Goal: Download file/media

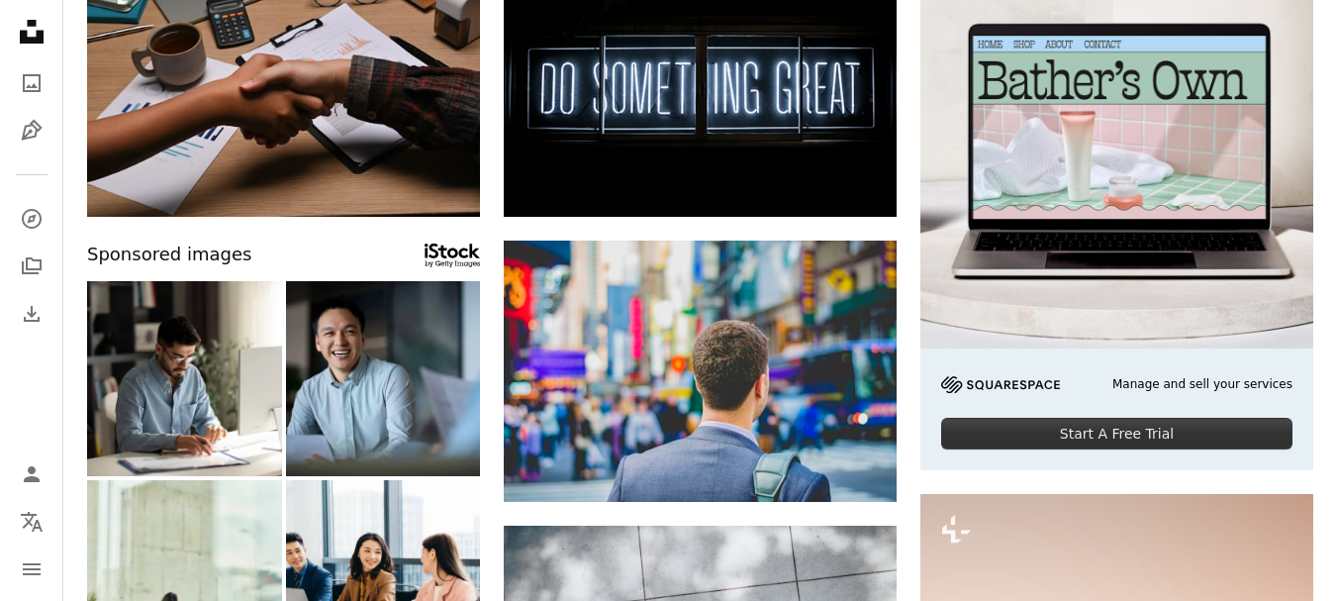
scroll to position [316, 0]
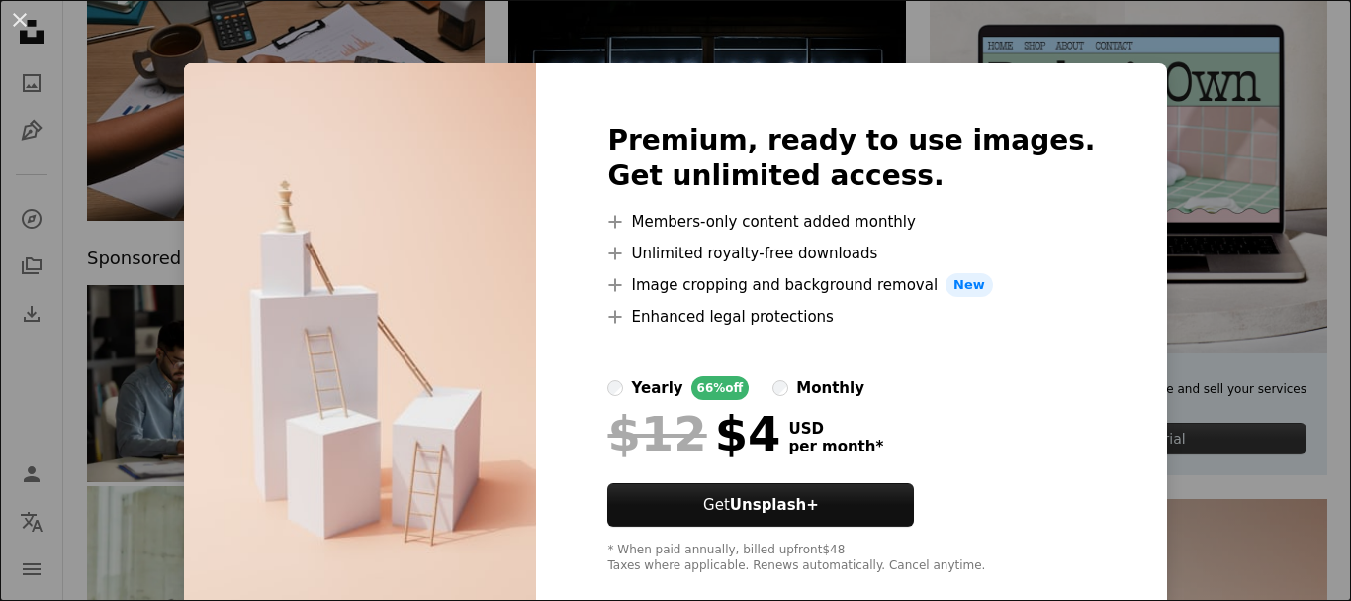
click at [1248, 463] on div "An X shape Premium, ready to use images. Get unlimited access. A plus sign Memb…" at bounding box center [675, 300] width 1351 height 601
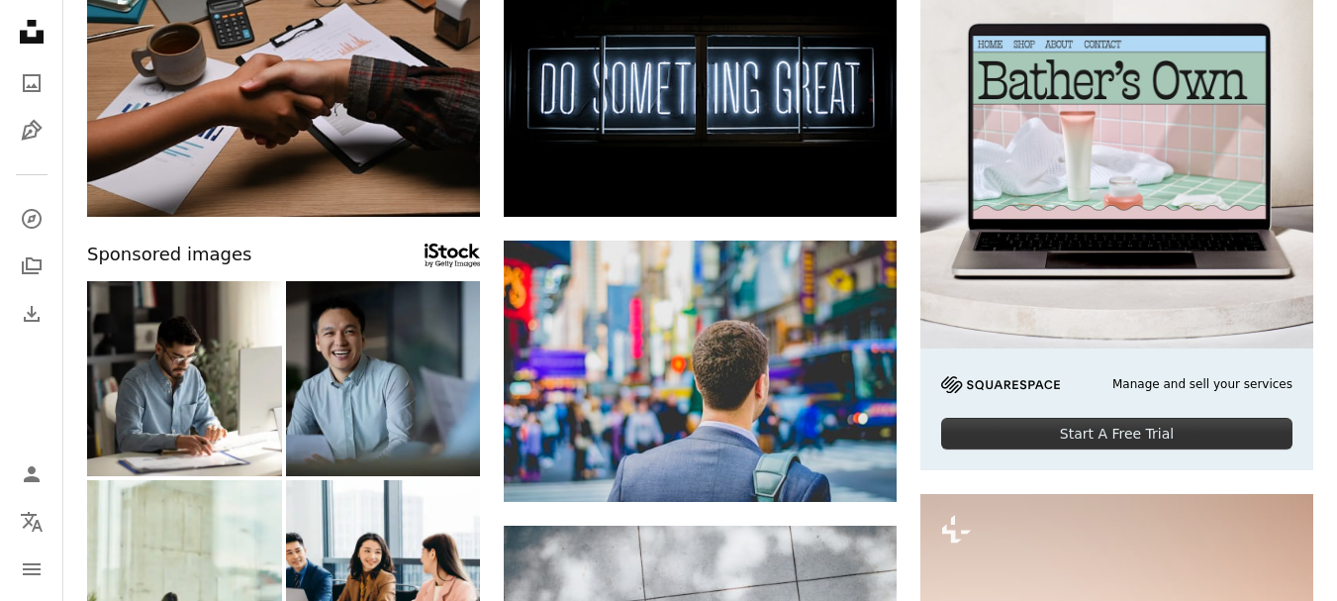
scroll to position [513, 0]
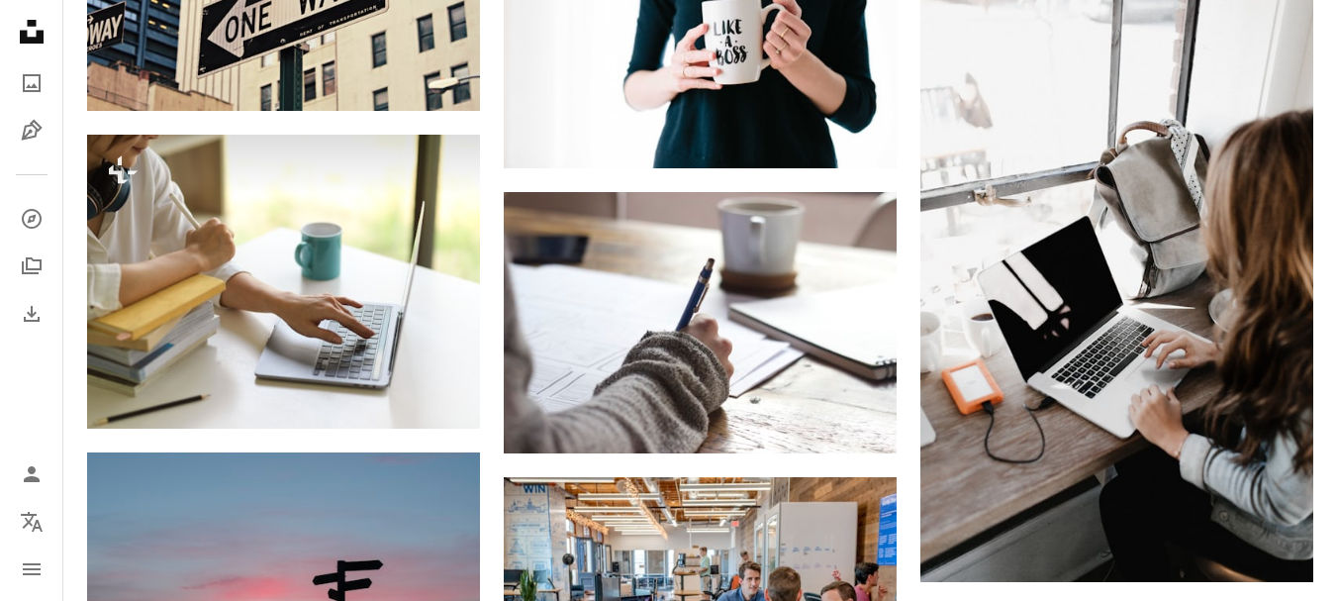
scroll to position [2275, 0]
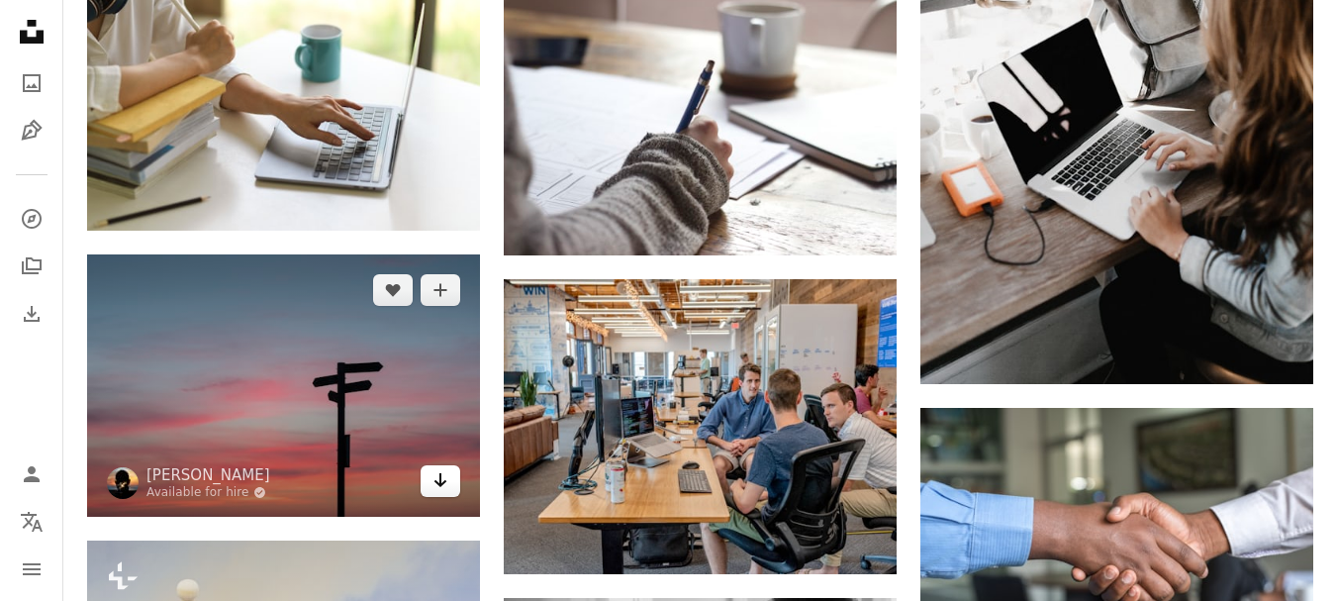
click at [440, 473] on icon "Download" at bounding box center [440, 480] width 13 height 14
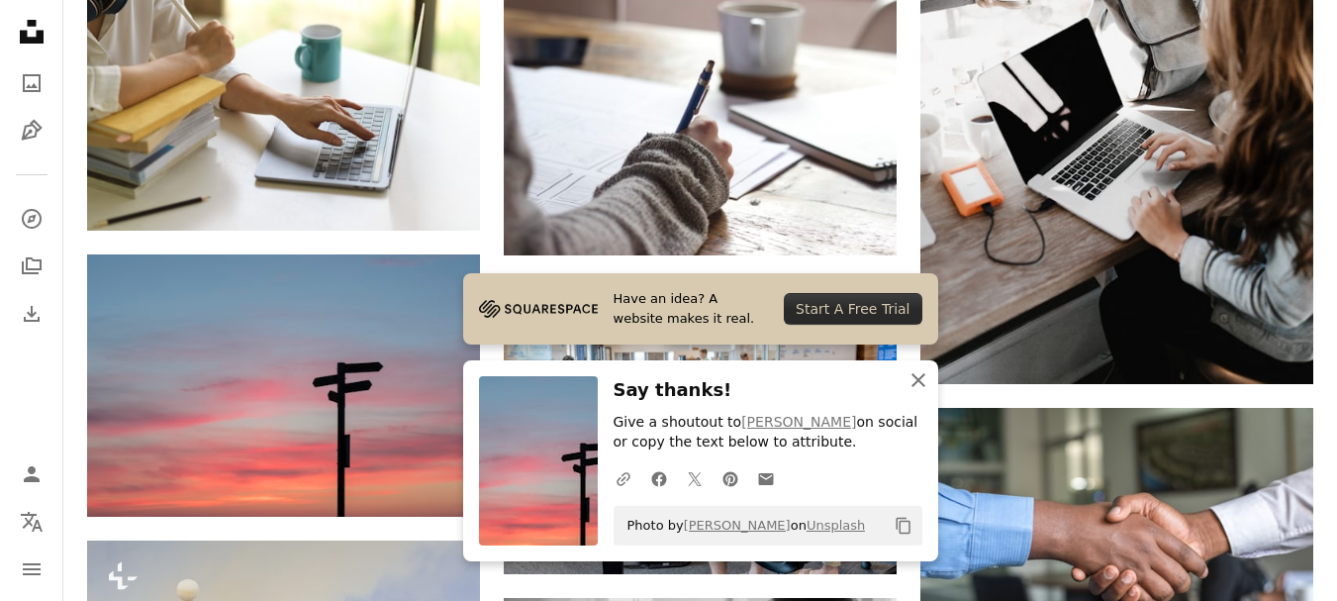
click at [914, 373] on icon "An X shape" at bounding box center [918, 380] width 24 height 24
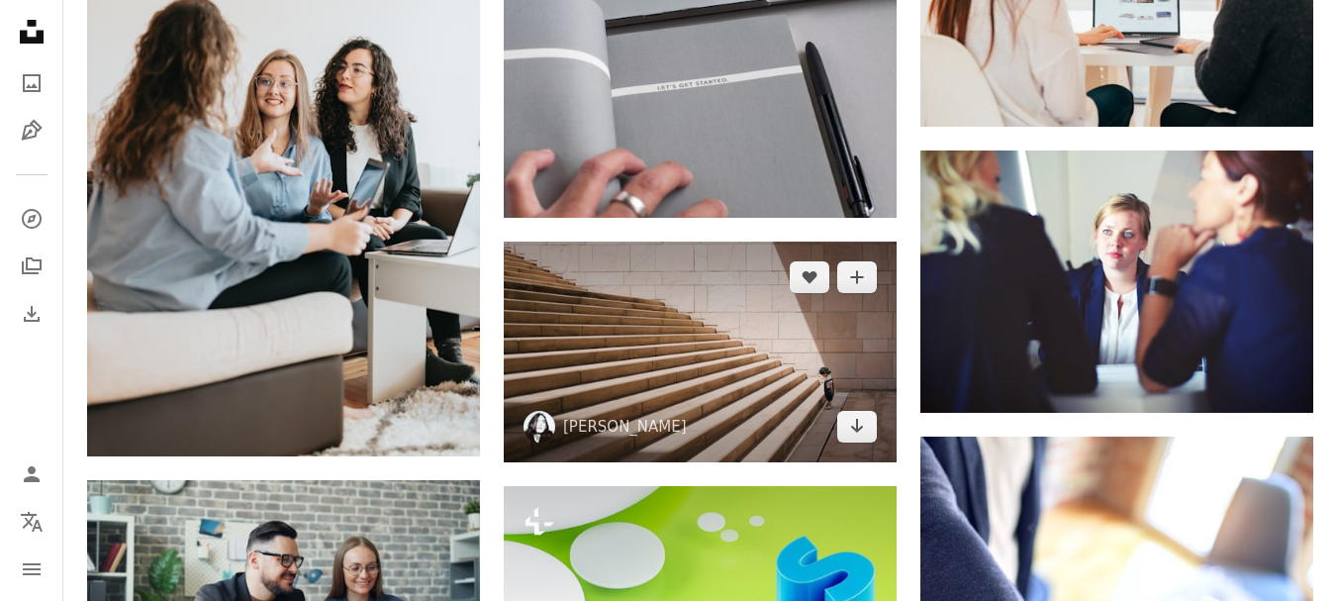
scroll to position [7717, 0]
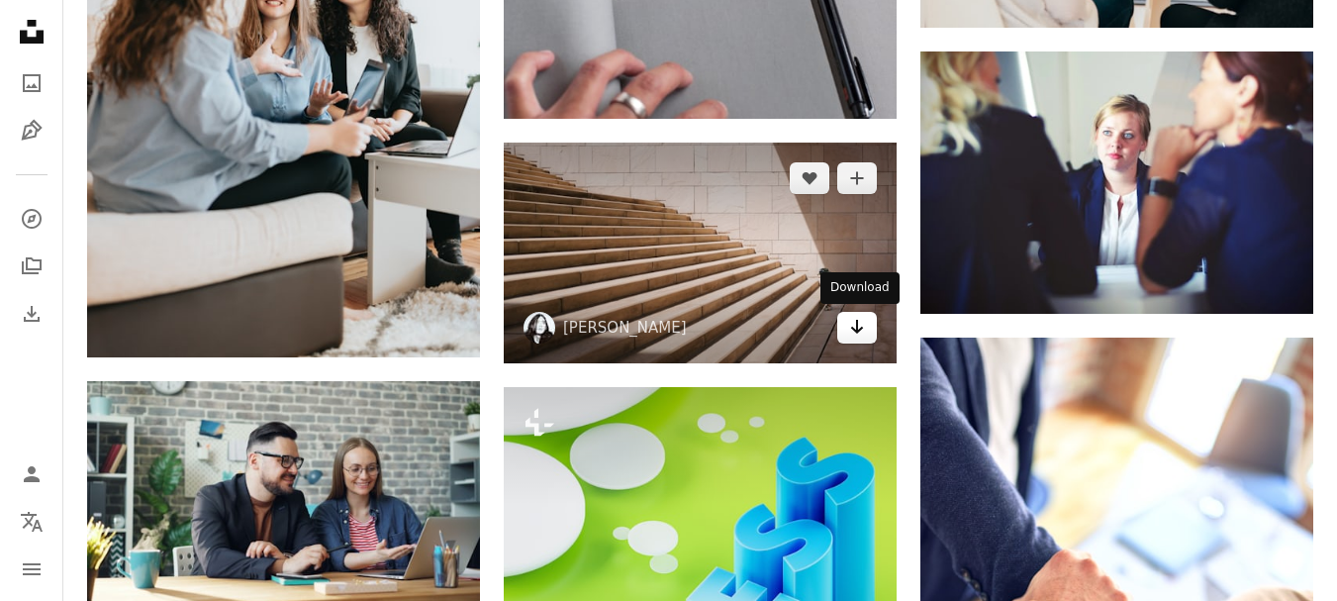
click at [863, 330] on icon "Arrow pointing down" at bounding box center [857, 327] width 16 height 24
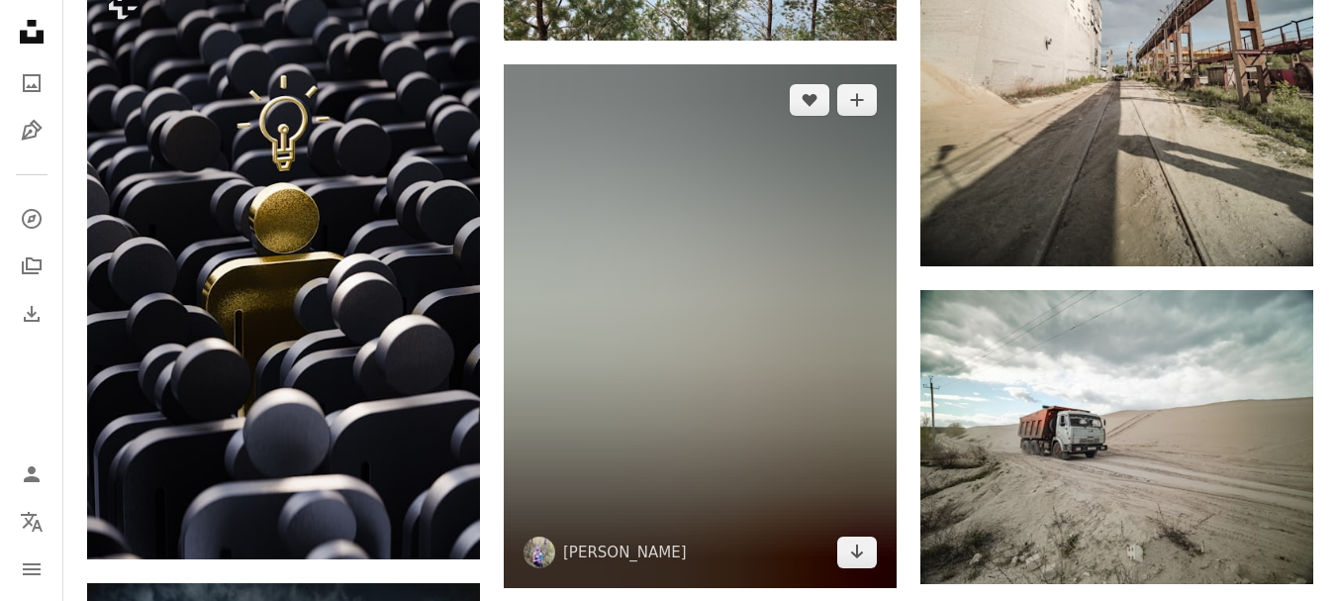
scroll to position [18401, 0]
